Goal: Task Accomplishment & Management: Complete application form

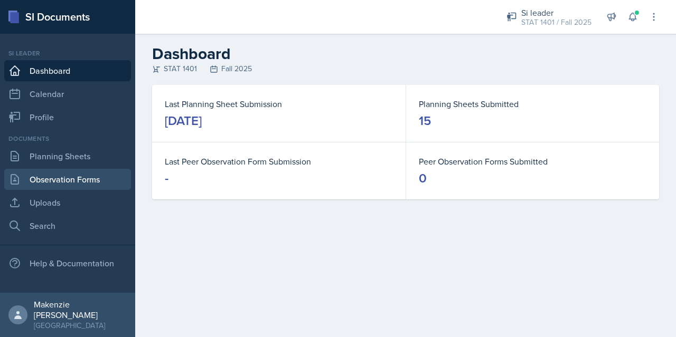
click at [90, 174] on link "Observation Forms" at bounding box center [67, 179] width 127 height 21
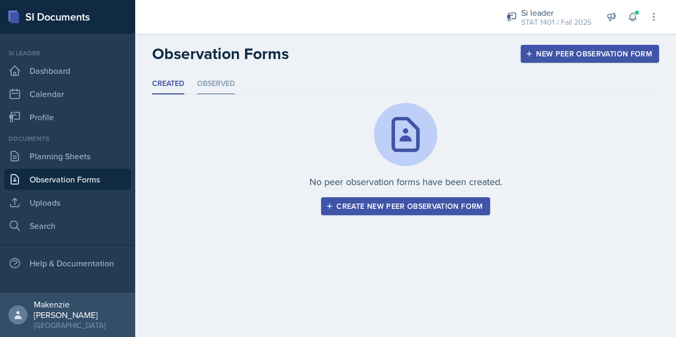
click at [221, 87] on li "Observed" at bounding box center [216, 84] width 38 height 21
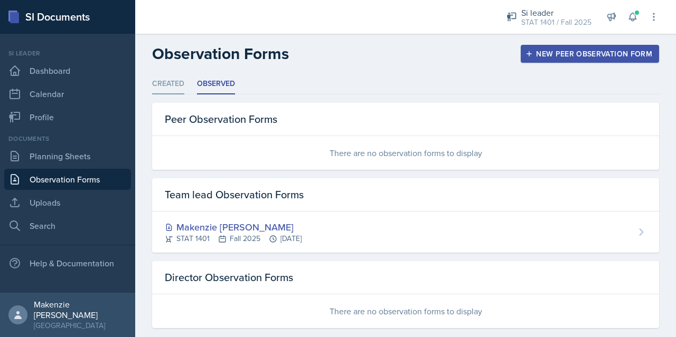
click at [171, 84] on li "Created" at bounding box center [168, 84] width 32 height 21
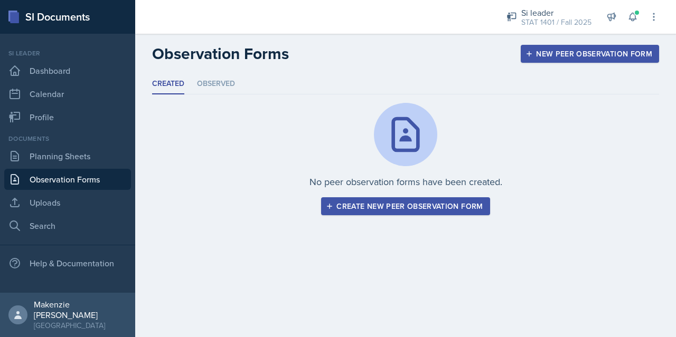
click at [350, 208] on div "Create new peer observation form" at bounding box center [405, 206] width 155 height 8
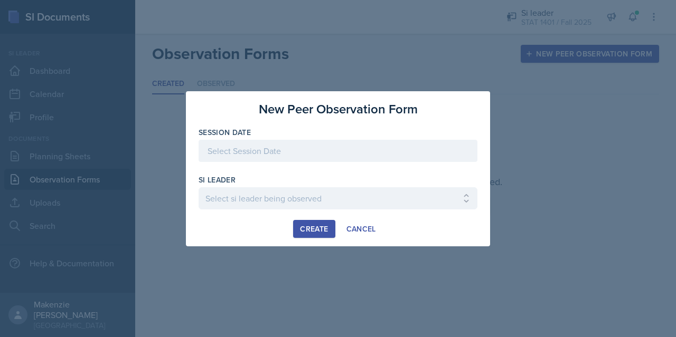
click at [286, 147] on div at bounding box center [337, 151] width 279 height 22
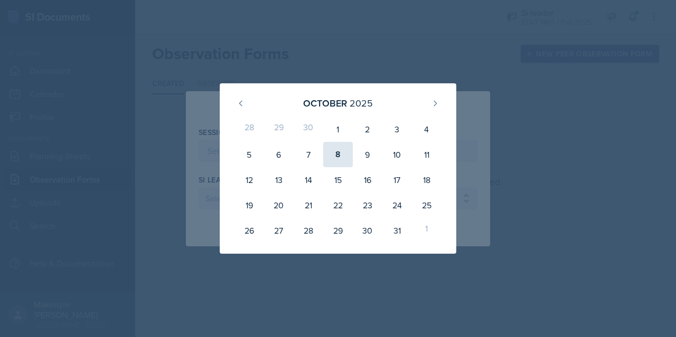
click at [342, 154] on div "8" at bounding box center [338, 154] width 30 height 25
type input "[DATE]"
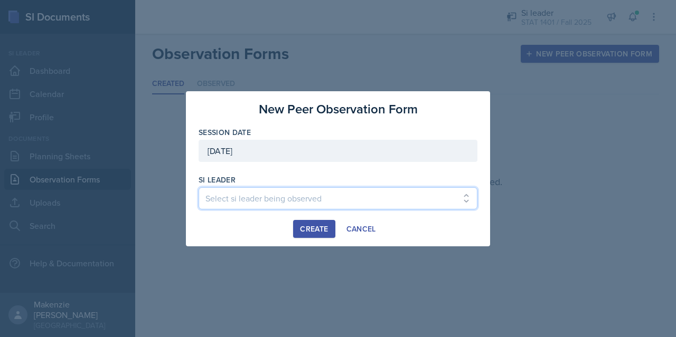
click at [277, 196] on select "Select si leader being observed [PERSON_NAME] / PSYC 2500 / The Phantoms of The…" at bounding box center [337, 198] width 279 height 22
select select "e2885db4-bbd8-4976-ad05-3606d8c11c42"
click at [198, 187] on select "Select si leader being observed [PERSON_NAME] / PSYC 2500 / The Phantoms of The…" at bounding box center [337, 198] width 279 height 22
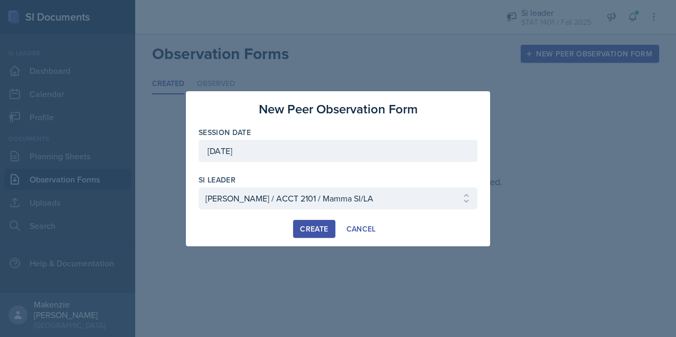
click at [315, 233] on div "Create" at bounding box center [314, 229] width 28 height 8
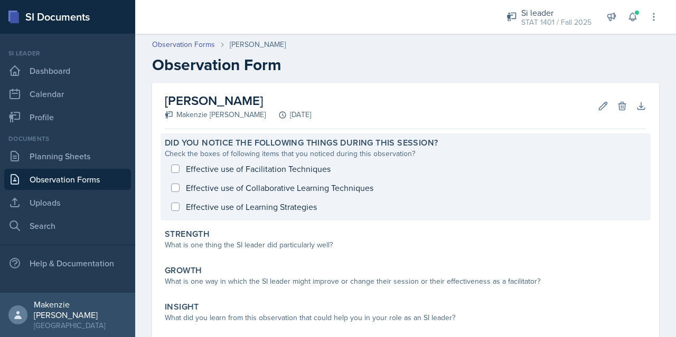
click at [274, 168] on div "Effective use of Facilitation Techniques Effective use of Collaborative Learnin…" at bounding box center [405, 187] width 481 height 57
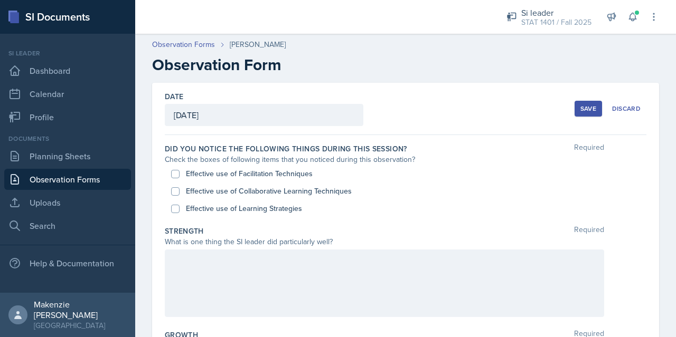
click at [264, 174] on label "Effective use of Facilitation Techniques" at bounding box center [249, 173] width 127 height 11
click at [179, 174] on input "Effective use of Facilitation Techniques" at bounding box center [175, 174] width 8 height 8
checkbox input "true"
click at [239, 189] on label "Effective use of Collaborative Learning Techniques" at bounding box center [269, 191] width 166 height 11
click at [179, 189] on input "Effective use of Collaborative Learning Techniques" at bounding box center [175, 191] width 8 height 8
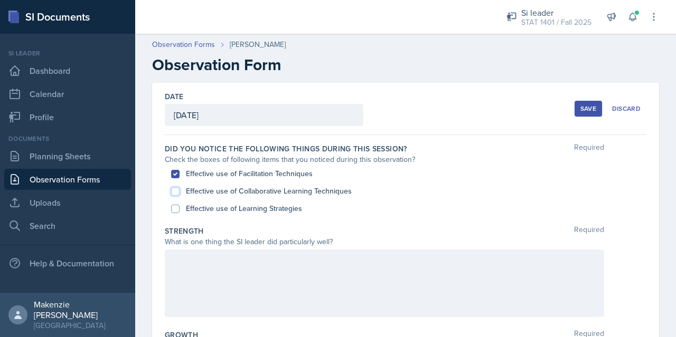
checkbox input "true"
click at [229, 205] on label "Effective use of Learning Strategies" at bounding box center [244, 208] width 116 height 11
click at [179, 205] on input "Effective use of Learning Strategies" at bounding box center [175, 209] width 8 height 8
checkbox input "true"
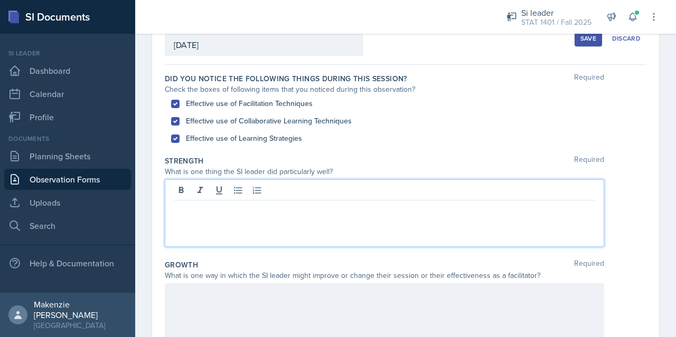
click at [250, 203] on p at bounding box center [384, 209] width 421 height 13
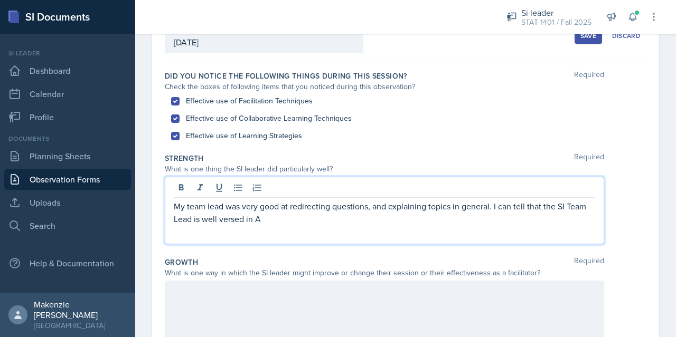
scroll to position [74, 0]
click at [323, 242] on div "Strength Required What is one thing the SI leader did particularly well? My tea…" at bounding box center [405, 200] width 481 height 104
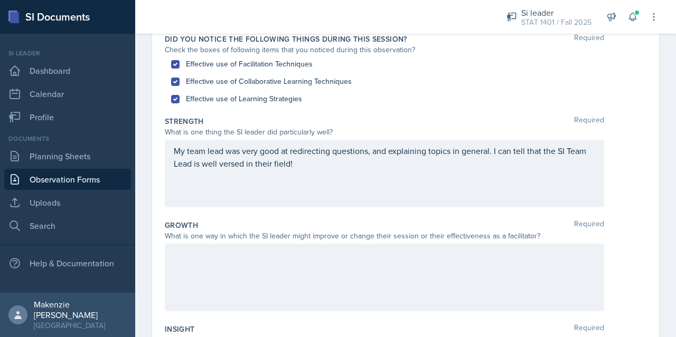
click at [281, 164] on p "My team lead was very good at redirecting questions, and explaining topics in g…" at bounding box center [384, 157] width 421 height 25
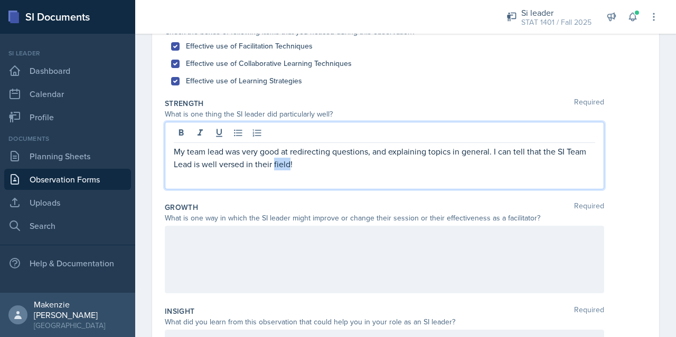
click at [281, 164] on p "My team lead was very good at redirecting questions, and explaining topics in g…" at bounding box center [384, 157] width 421 height 25
click at [257, 243] on div at bounding box center [384, 260] width 439 height 68
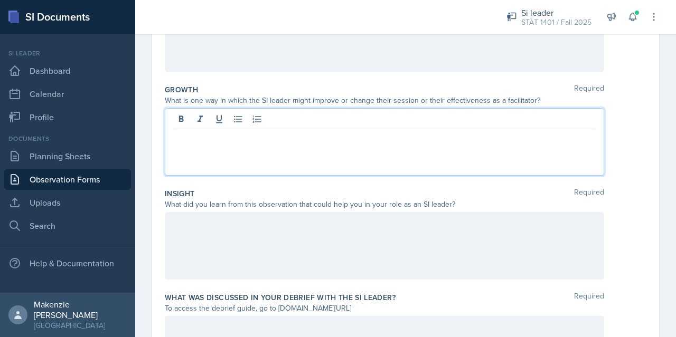
scroll to position [245, 0]
click at [257, 243] on div at bounding box center [384, 247] width 439 height 68
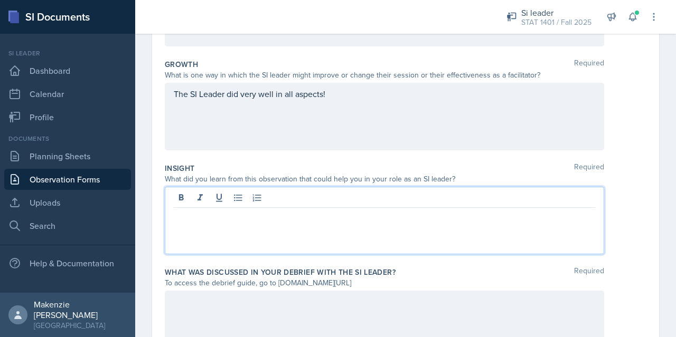
scroll to position [270, 0]
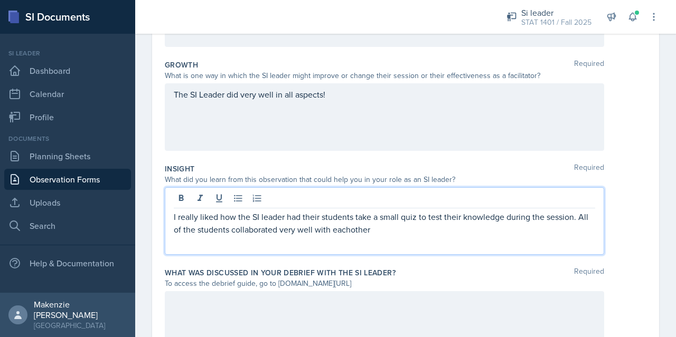
click at [394, 214] on p "I really liked how the SI leader had their students take a small quiz to test t…" at bounding box center [384, 223] width 421 height 25
click at [401, 213] on p "I really liked how the SI leader had their students take a small quiz to test t…" at bounding box center [384, 223] width 421 height 25
click at [420, 231] on p "I really liked how the SI leader had their students take a small open quiz to t…" at bounding box center [384, 223] width 421 height 25
click at [393, 233] on p "I really liked how the SI leader had their students take a small open quiz to t…" at bounding box center [384, 223] width 421 height 25
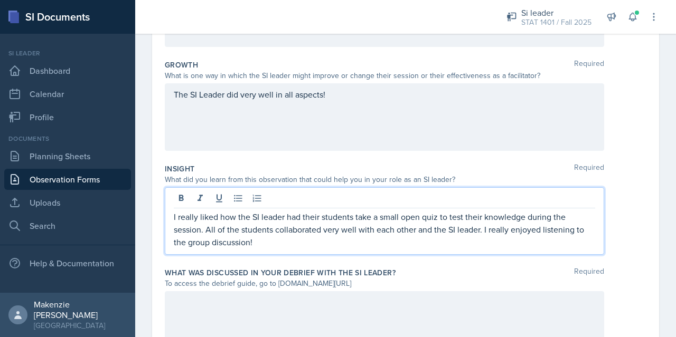
click at [166, 126] on div "The SI Leader did very well in all aspects!" at bounding box center [384, 117] width 439 height 68
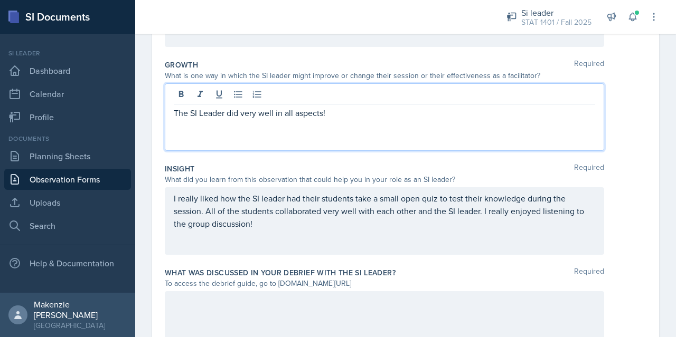
scroll to position [288, 0]
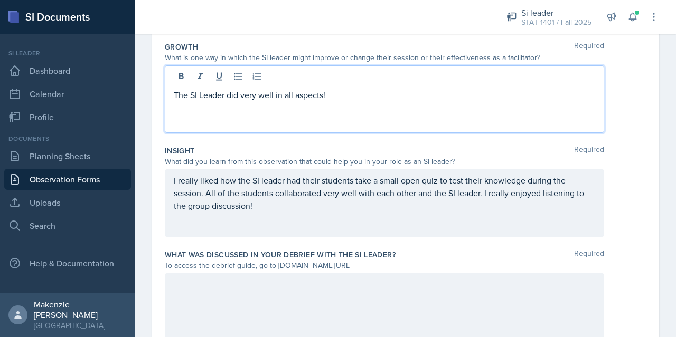
click at [160, 143] on div "Date [DATE] [DATE] 28 29 30 1 2 3 4 5 6 7 8 9 10 11 12 13 14 15 16 17 18 19 20 …" at bounding box center [405, 76] width 507 height 563
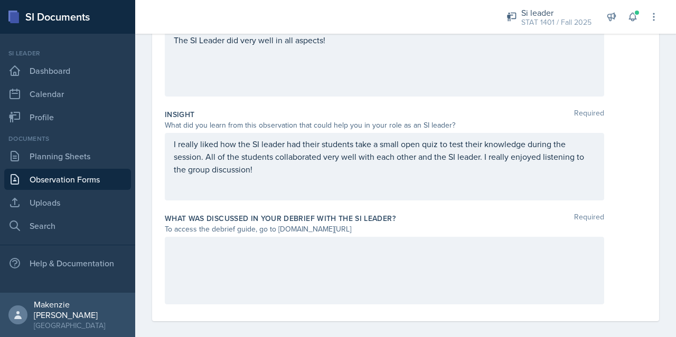
scroll to position [334, 0]
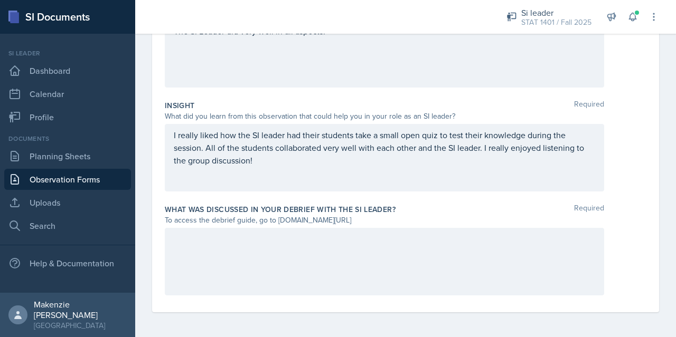
click at [182, 244] on div at bounding box center [384, 262] width 439 height 68
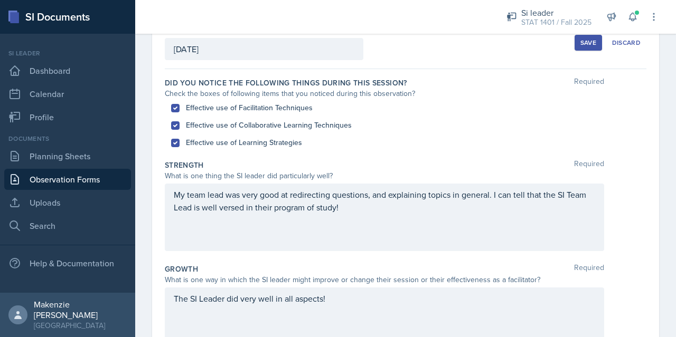
scroll to position [44, 0]
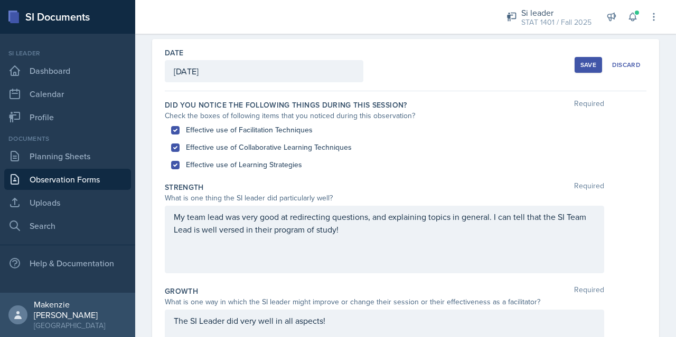
click at [580, 67] on div "Save" at bounding box center [588, 65] width 16 height 8
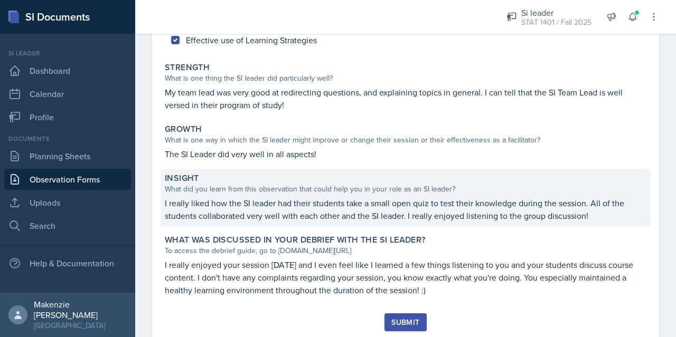
scroll to position [198, 0]
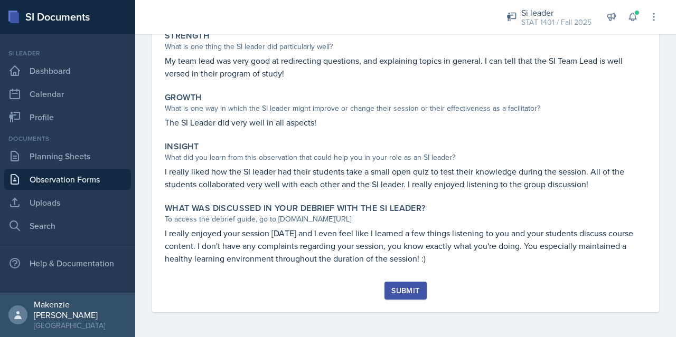
click at [395, 293] on div "Submit" at bounding box center [405, 291] width 28 height 8
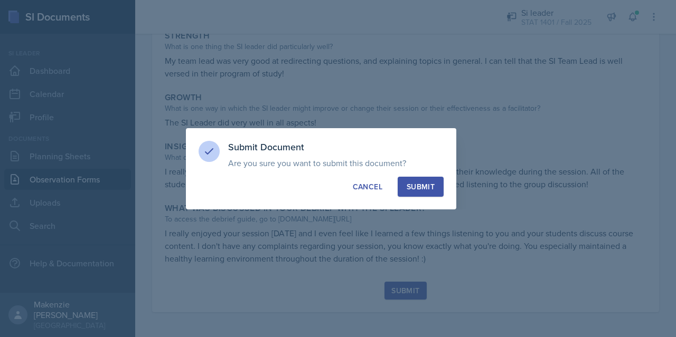
click at [425, 182] on div "Submit" at bounding box center [420, 187] width 28 height 11
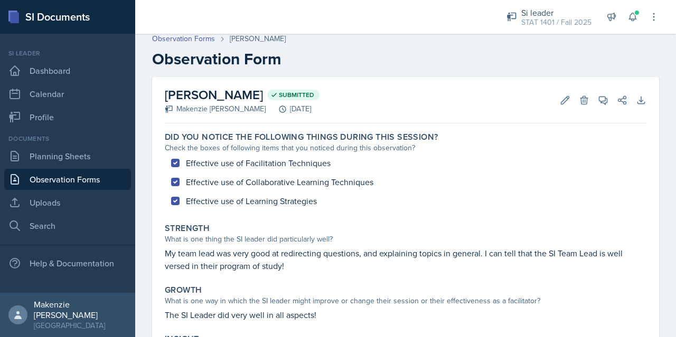
scroll to position [0, 0]
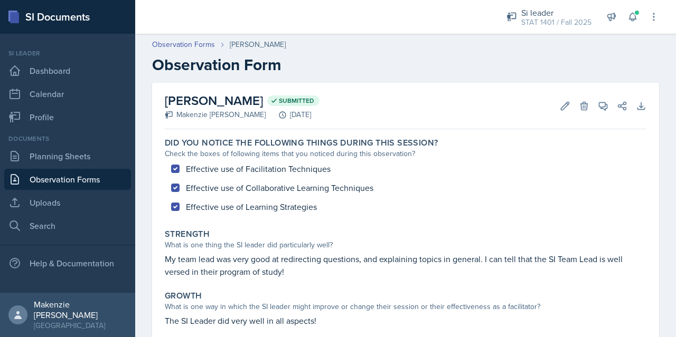
click at [91, 185] on link "Observation Forms" at bounding box center [67, 179] width 127 height 21
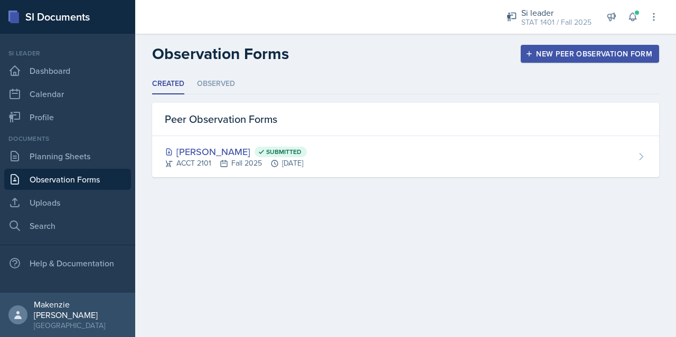
click at [171, 204] on main "Observation Forms New Peer Observation Form Created Observed Created Observed P…" at bounding box center [405, 186] width 541 height 304
click at [209, 91] on li "Observed" at bounding box center [216, 84] width 38 height 21
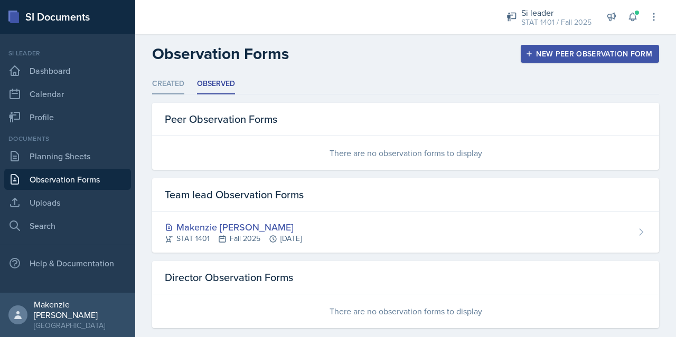
click at [172, 87] on li "Created" at bounding box center [168, 84] width 32 height 21
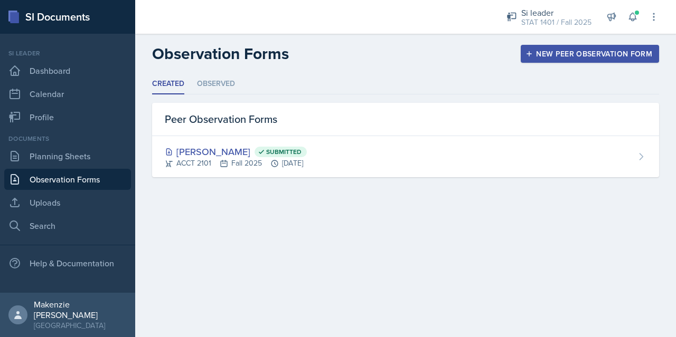
click at [208, 235] on main "Observation Forms New Peer Observation Form Created Observed Created Observed P…" at bounding box center [405, 186] width 541 height 304
click at [366, 249] on main "Observation Forms New Peer Observation Form Created Observed Created Observed P…" at bounding box center [405, 186] width 541 height 304
click at [555, 58] on div "New Peer Observation Form" at bounding box center [589, 54] width 125 height 8
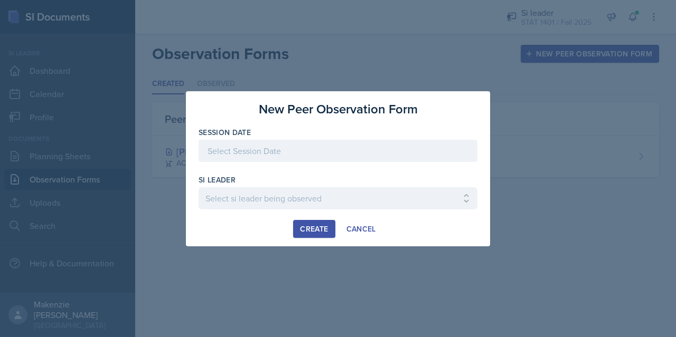
click at [340, 150] on div at bounding box center [337, 151] width 279 height 22
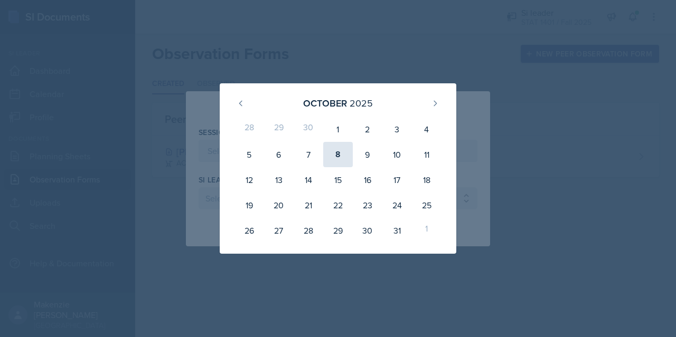
click at [339, 151] on div "8" at bounding box center [338, 154] width 30 height 25
type input "[DATE]"
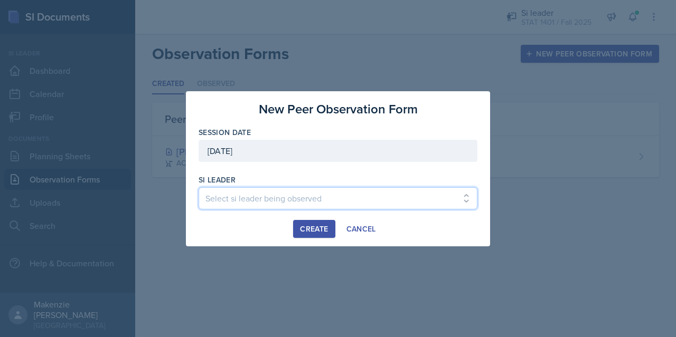
click at [287, 199] on select "Select si leader being observed [PERSON_NAME] / PSYC 2500 / The Phantoms of The…" at bounding box center [337, 198] width 279 height 22
select select "698e9d9c-c6cb-4b0d-a07f-63732ea32f6c"
click at [198, 187] on select "Select si leader being observed [PERSON_NAME] / PSYC 2500 / The Phantoms of The…" at bounding box center [337, 198] width 279 height 22
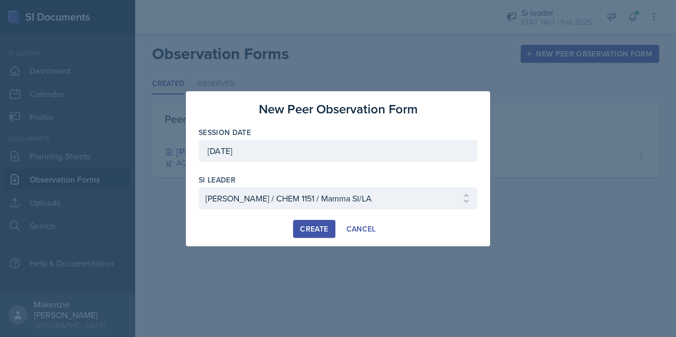
click at [319, 232] on div "Create" at bounding box center [314, 229] width 28 height 8
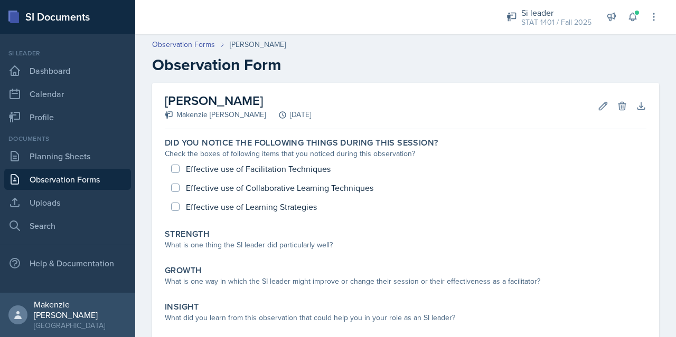
click at [490, 48] on div "Observation Forms [PERSON_NAME]" at bounding box center [405, 44] width 507 height 11
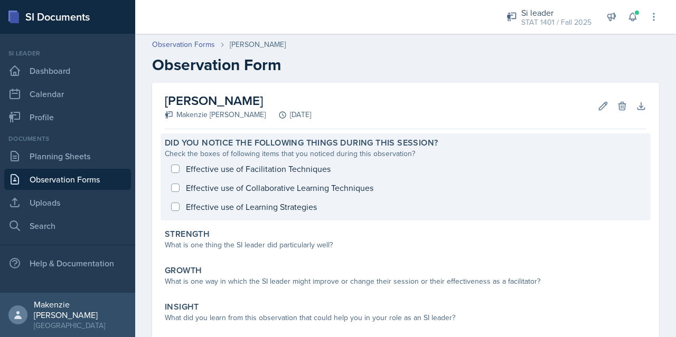
click at [299, 173] on div "Effective use of Facilitation Techniques Effective use of Collaborative Learnin…" at bounding box center [405, 187] width 481 height 57
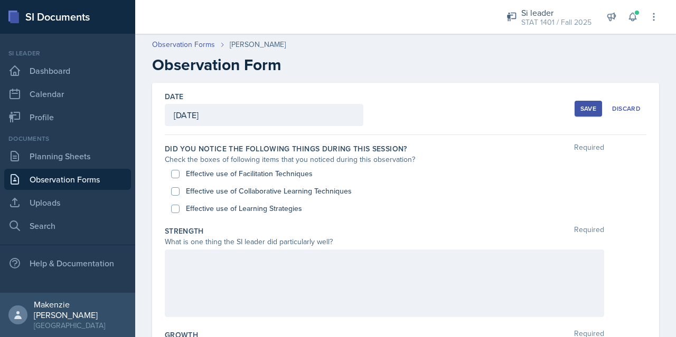
click at [278, 176] on label "Effective use of Facilitation Techniques" at bounding box center [249, 173] width 127 height 11
click at [179, 176] on input "Effective use of Facilitation Techniques" at bounding box center [175, 174] width 8 height 8
checkbox input "true"
click at [259, 193] on label "Effective use of Collaborative Learning Techniques" at bounding box center [269, 191] width 166 height 11
click at [179, 193] on input "Effective use of Collaborative Learning Techniques" at bounding box center [175, 191] width 8 height 8
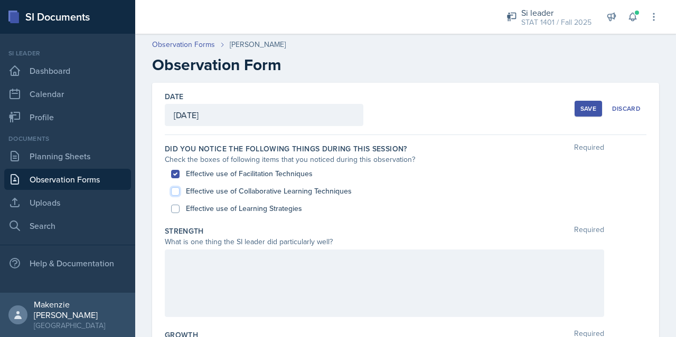
checkbox input "true"
click at [248, 210] on label "Effective use of Learning Strategies" at bounding box center [244, 208] width 116 height 11
click at [179, 210] on input "Effective use of Learning Strategies" at bounding box center [175, 209] width 8 height 8
checkbox input "true"
click at [332, 232] on div "Strength Required" at bounding box center [405, 231] width 481 height 11
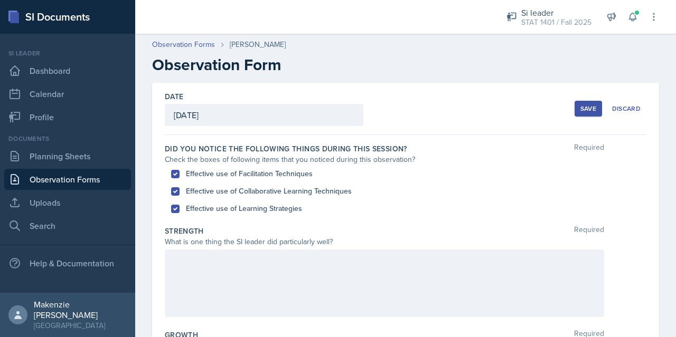
click at [361, 262] on div at bounding box center [384, 284] width 439 height 68
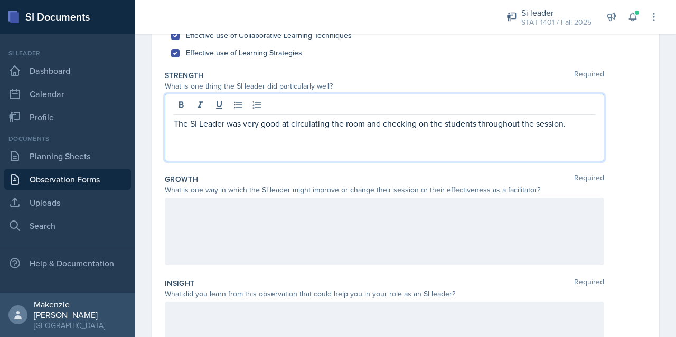
scroll to position [156, 0]
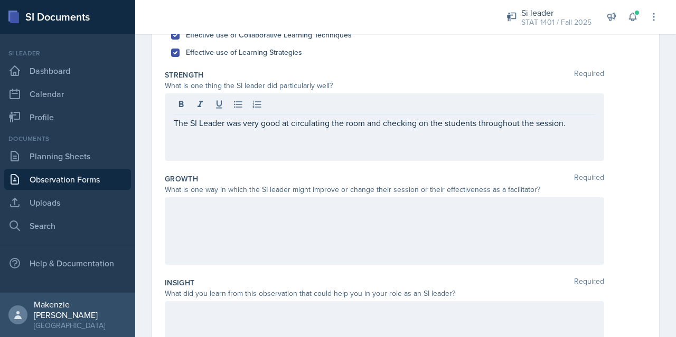
click at [365, 215] on div at bounding box center [384, 231] width 439 height 68
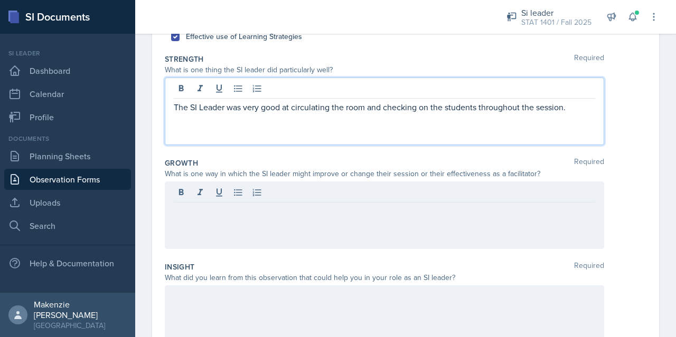
scroll to position [190, 0]
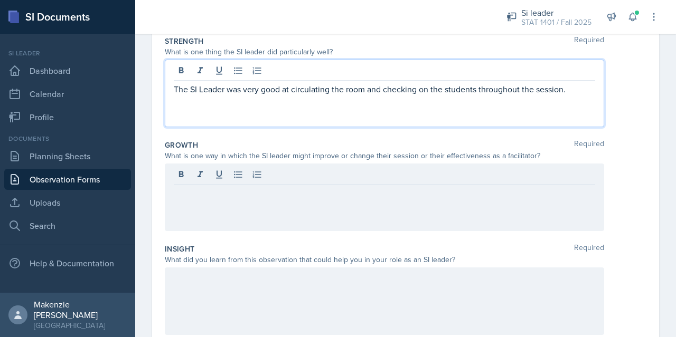
click at [573, 92] on p "The SI Leader was very good at circulating the room and checking on the student…" at bounding box center [384, 89] width 421 height 13
click at [570, 92] on p "The SI Leader was very good at circulating the room and checking on the student…" at bounding box center [384, 95] width 421 height 25
click at [338, 175] on div at bounding box center [384, 198] width 439 height 68
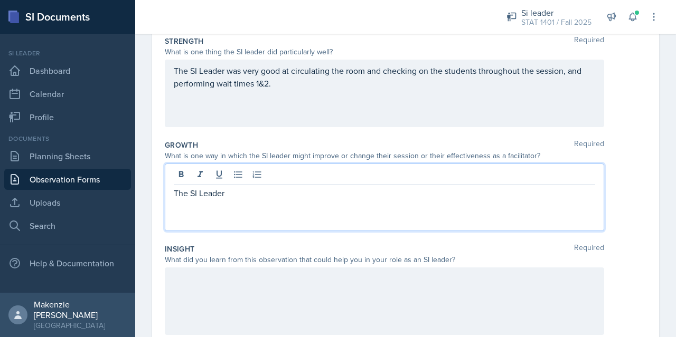
click at [199, 195] on p "The SI Leader" at bounding box center [384, 193] width 421 height 13
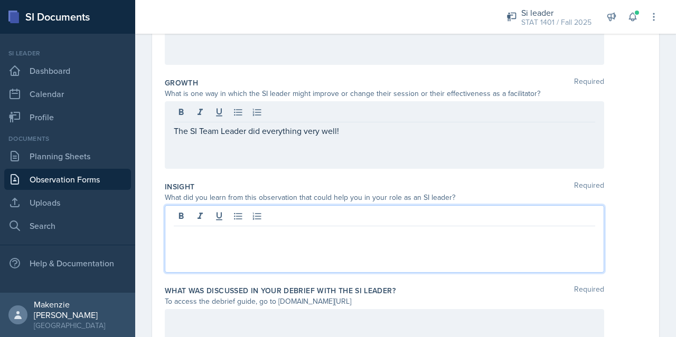
scroll to position [271, 0]
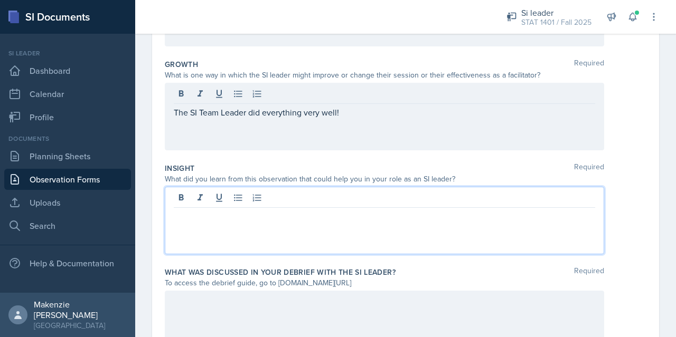
click at [210, 219] on p at bounding box center [384, 216] width 421 height 13
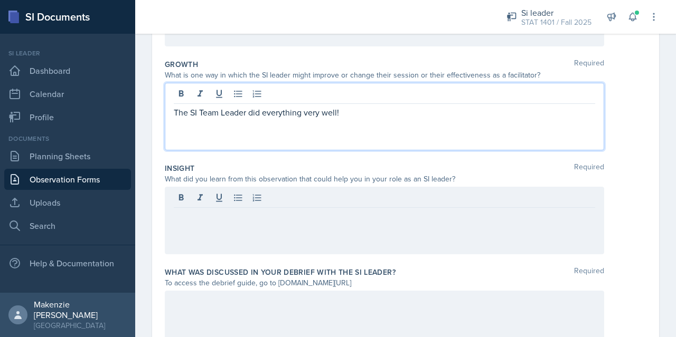
click at [316, 93] on div "The SI Team Leader did everything very well!" at bounding box center [384, 117] width 439 height 68
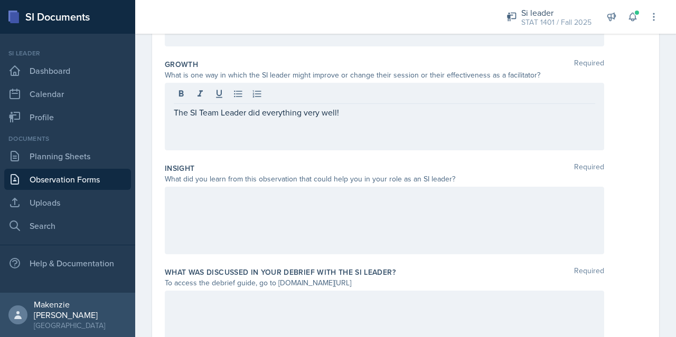
click at [316, 93] on div at bounding box center [384, 95] width 421 height 17
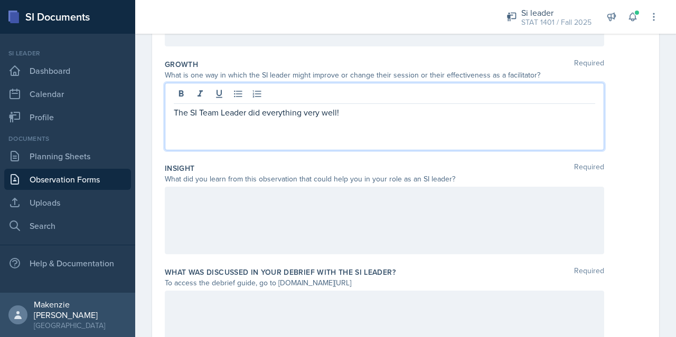
click at [314, 113] on p "The SI Team Leader did everything very well!" at bounding box center [384, 112] width 421 height 13
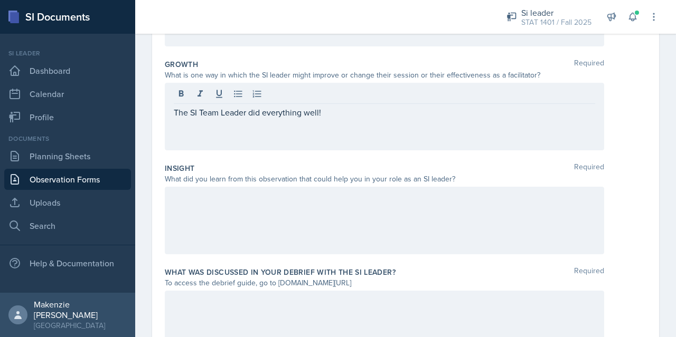
click at [232, 204] on div at bounding box center [384, 221] width 439 height 68
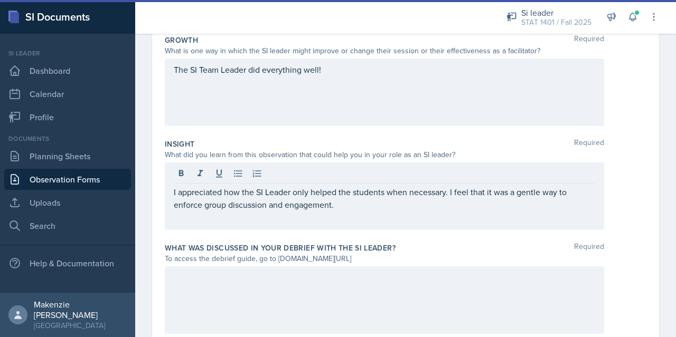
click at [253, 294] on div at bounding box center [384, 301] width 439 height 68
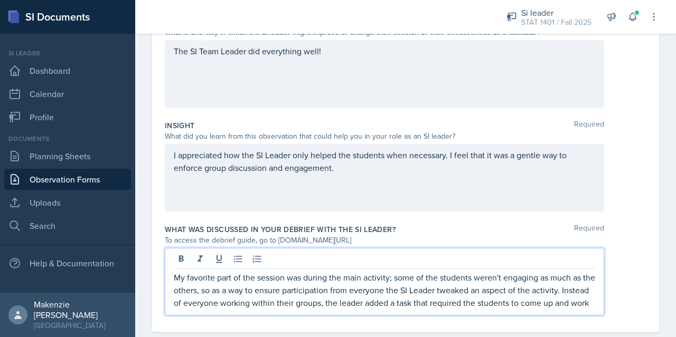
click at [541, 305] on p "My favorite part of the session was during the main activity; some of the stude…" at bounding box center [384, 290] width 421 height 38
click at [306, 309] on p "My favorite part of the session was during the main activity; some of the stude…" at bounding box center [384, 290] width 421 height 38
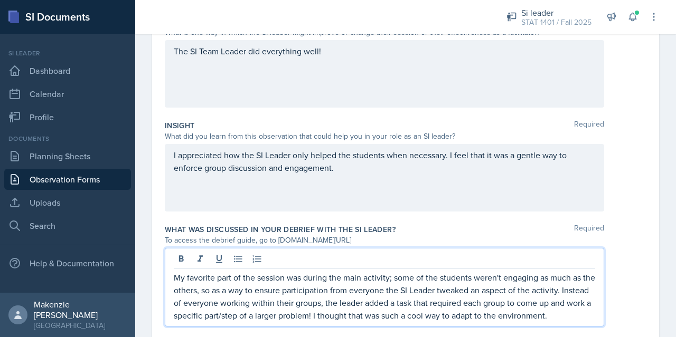
click at [544, 315] on p "My favorite part of the session was during the main activity; some of the stude…" at bounding box center [384, 296] width 421 height 51
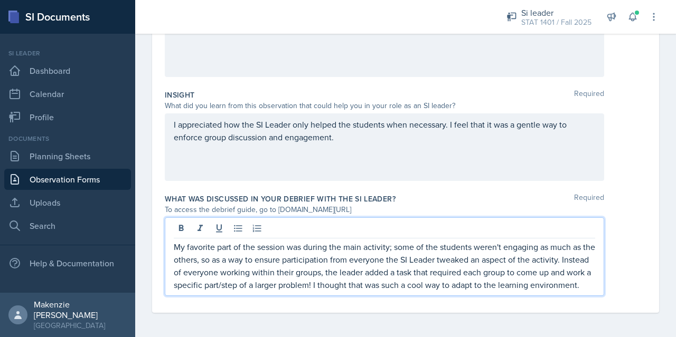
scroll to position [357, 0]
click at [351, 259] on p "My favorite part of the session was during the main activity; some of the stude…" at bounding box center [384, 265] width 421 height 51
click at [349, 260] on p "My favorite part of the session was during the main activity; some of the stude…" at bounding box center [384, 265] width 421 height 51
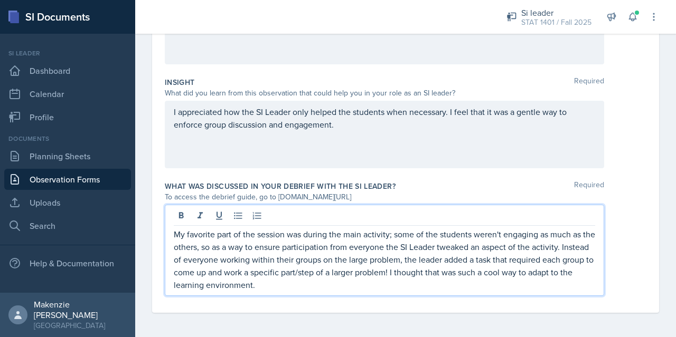
click at [383, 272] on p "My favorite part of the session was during the main activity; some of the stude…" at bounding box center [384, 259] width 421 height 63
click at [415, 275] on p "My favorite part of the session was during the main activity; some of the stude…" at bounding box center [384, 259] width 421 height 63
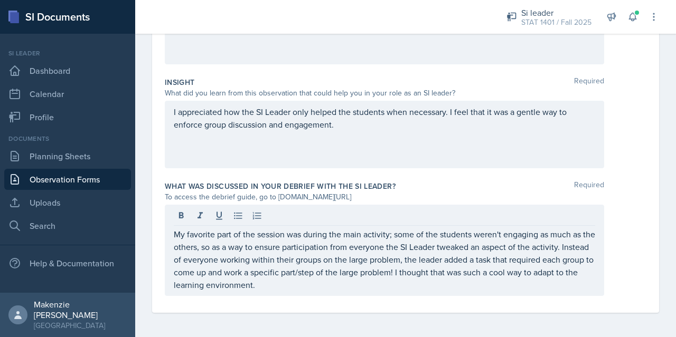
click at [631, 212] on div "My favorite part of the session was during the main activity; some of the stude…" at bounding box center [405, 250] width 481 height 91
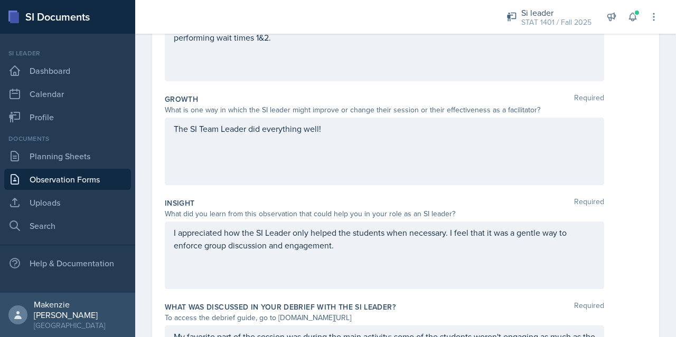
scroll to position [254, 0]
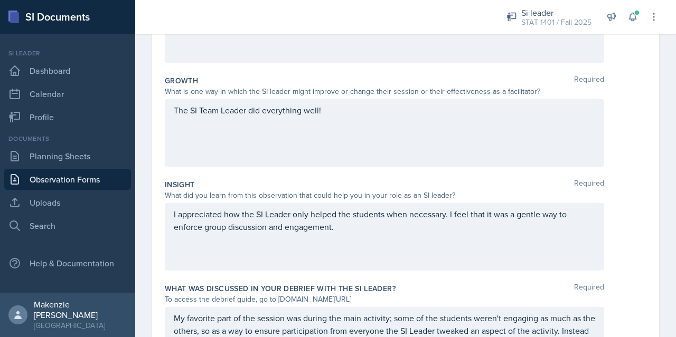
click at [175, 233] on p "I appreciated how the SI Leader only helped the students when necessary. I feel…" at bounding box center [384, 220] width 421 height 25
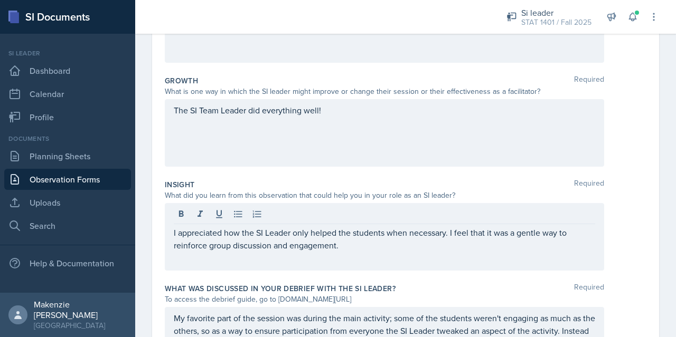
click at [328, 261] on div "I appreciated how the SI Leader only helped the students when necessary. I feel…" at bounding box center [384, 237] width 439 height 68
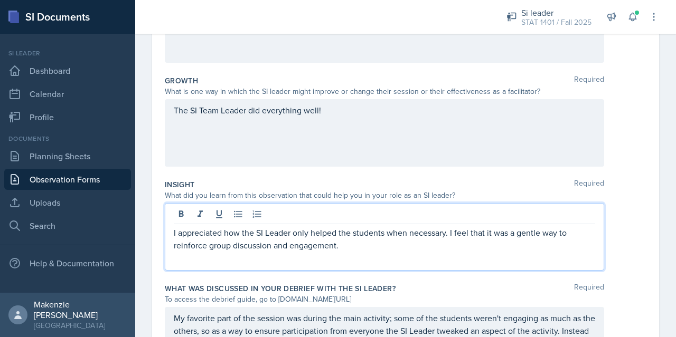
click at [371, 245] on p "I appreciated how the SI Leader only helped the students when necessary. I feel…" at bounding box center [384, 238] width 421 height 25
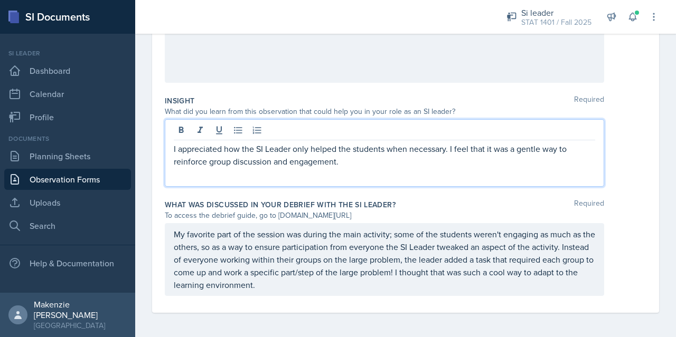
scroll to position [357, 0]
click at [310, 288] on p "My favorite part of the session was during the main activity; some of the stude…" at bounding box center [384, 258] width 421 height 63
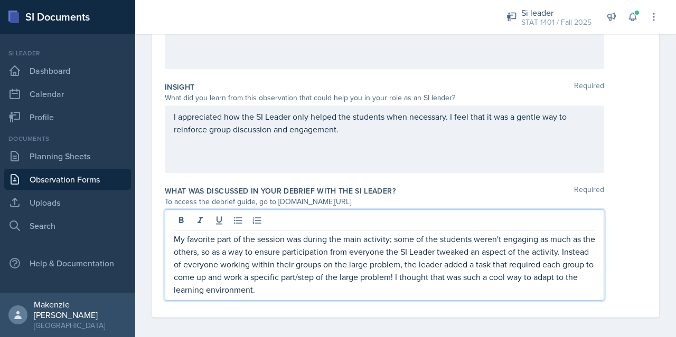
scroll to position [353, 0]
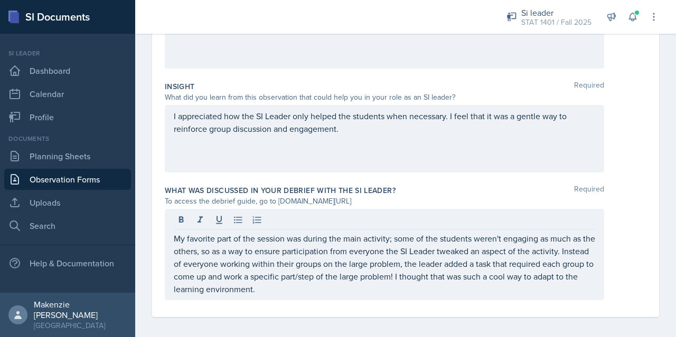
click at [361, 320] on div "Date [DATE] [DATE] 28 29 30 1 2 3 4 5 6 7 8 9 10 11 12 13 14 15 16 17 18 19 20 …" at bounding box center [405, 36] width 541 height 612
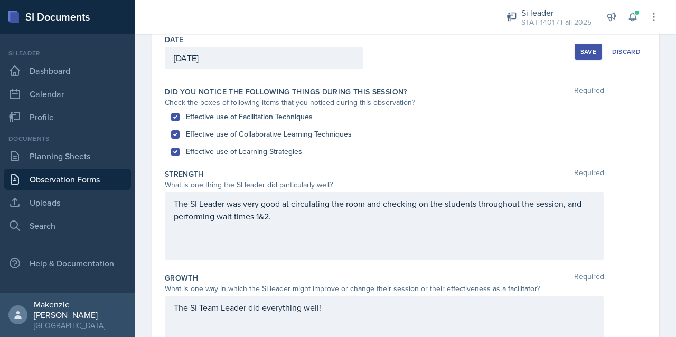
scroll to position [0, 0]
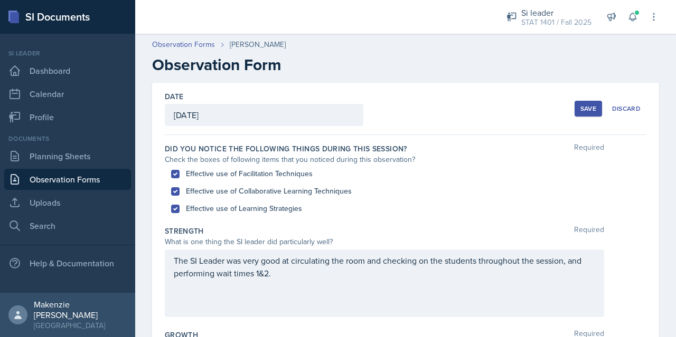
click at [582, 111] on div "Save" at bounding box center [588, 109] width 16 height 8
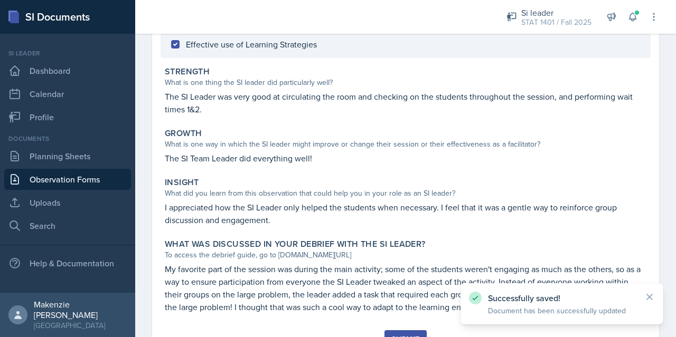
scroll to position [211, 0]
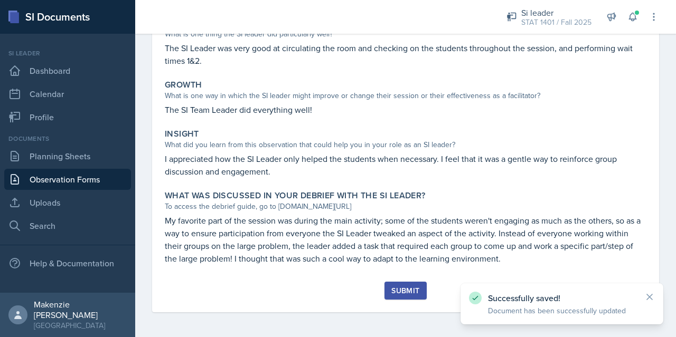
click at [400, 296] on button "Submit" at bounding box center [405, 291] width 42 height 18
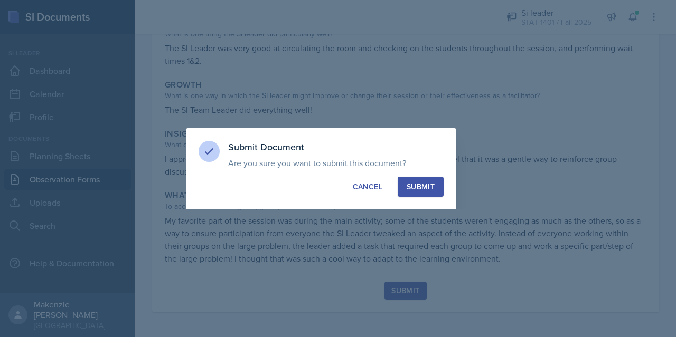
click at [430, 182] on div "Submit" at bounding box center [420, 187] width 28 height 11
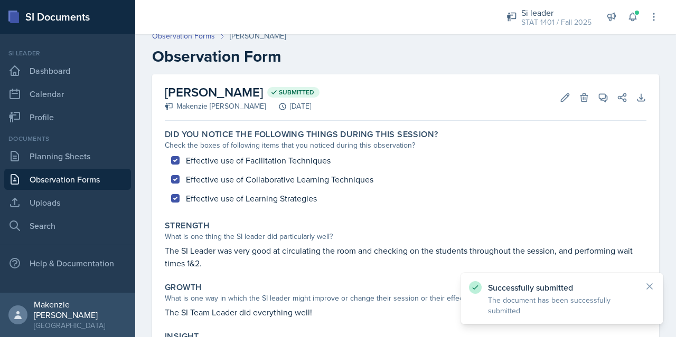
scroll to position [0, 0]
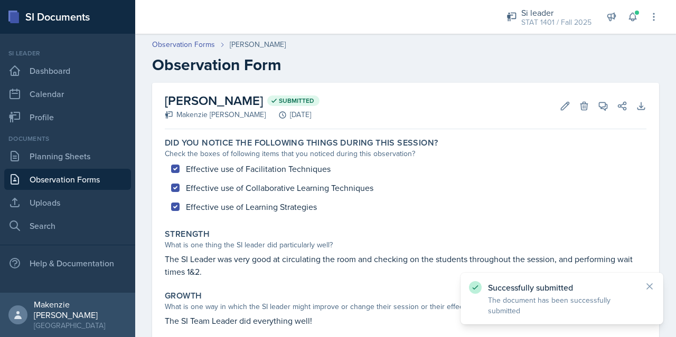
click at [68, 184] on link "Observation Forms" at bounding box center [67, 179] width 127 height 21
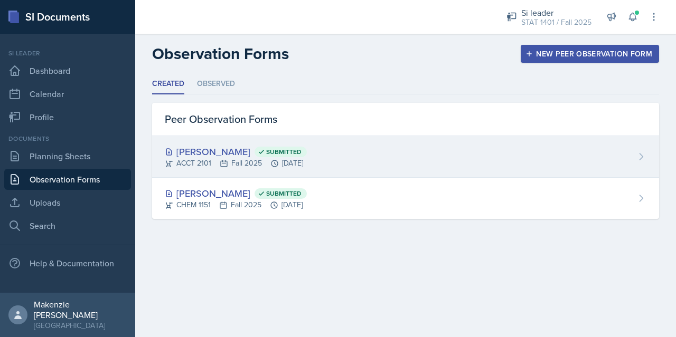
click at [373, 159] on div "[PERSON_NAME] Submitted ACCT 2101 Fall 2025 [DATE]" at bounding box center [405, 157] width 507 height 42
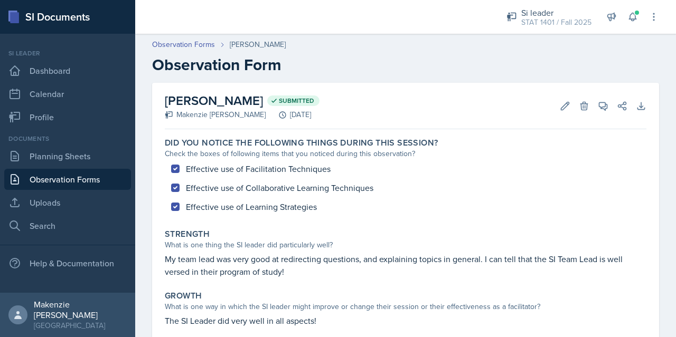
click at [86, 174] on link "Observation Forms" at bounding box center [67, 179] width 127 height 21
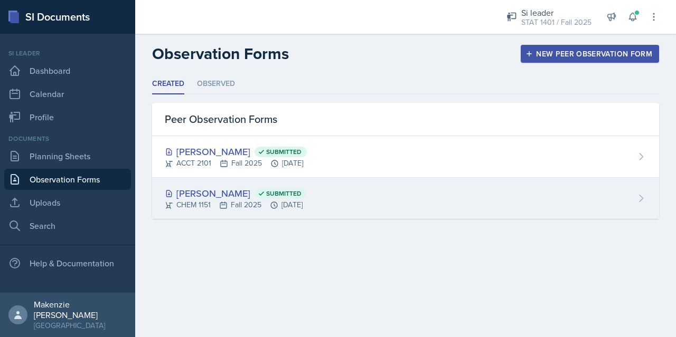
click at [355, 197] on div "[PERSON_NAME] Submitted CHEM 1151 Fall 2025 [DATE]" at bounding box center [405, 198] width 507 height 41
